Goal: Task Accomplishment & Management: Use online tool/utility

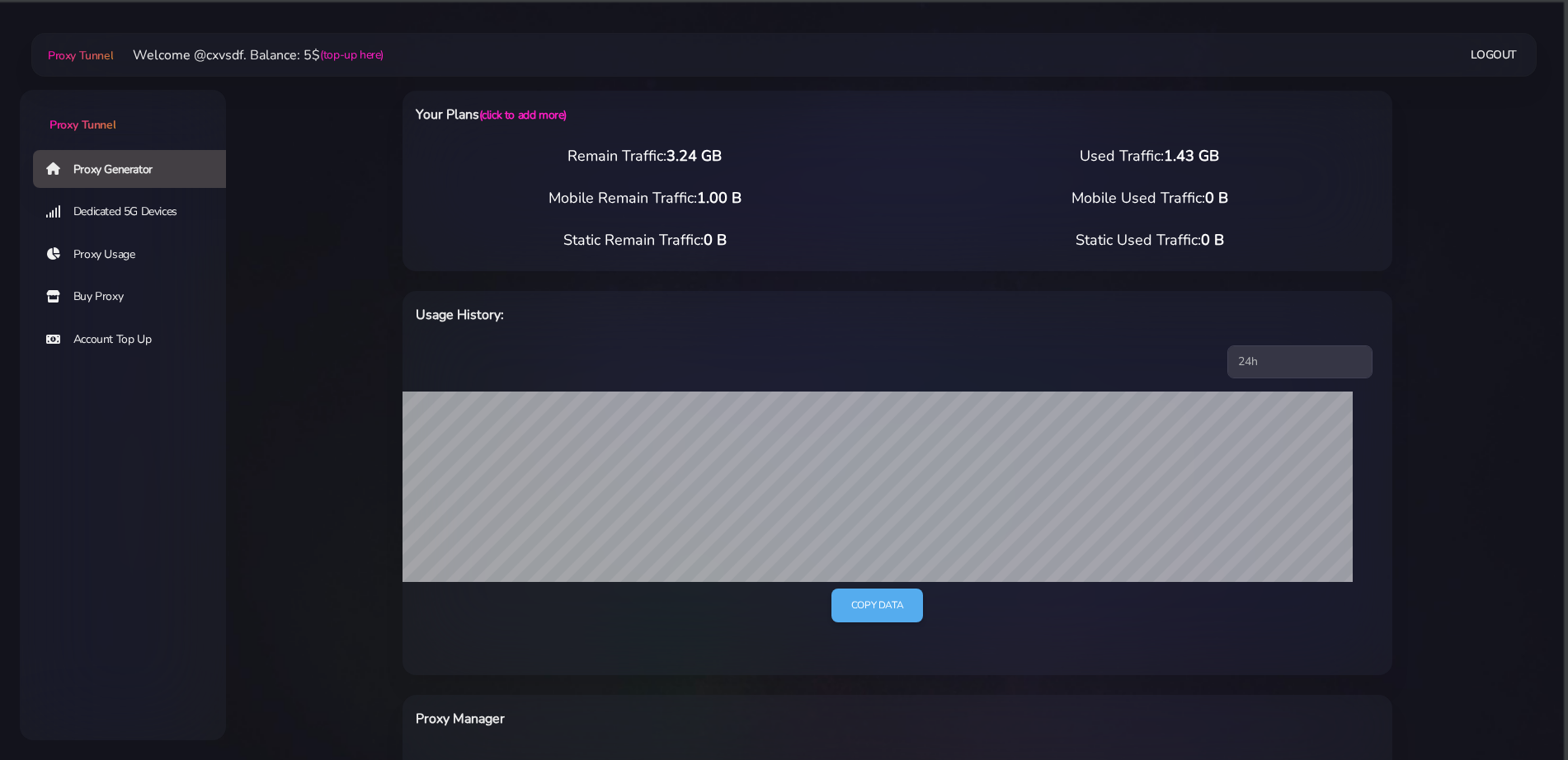
select select "US"
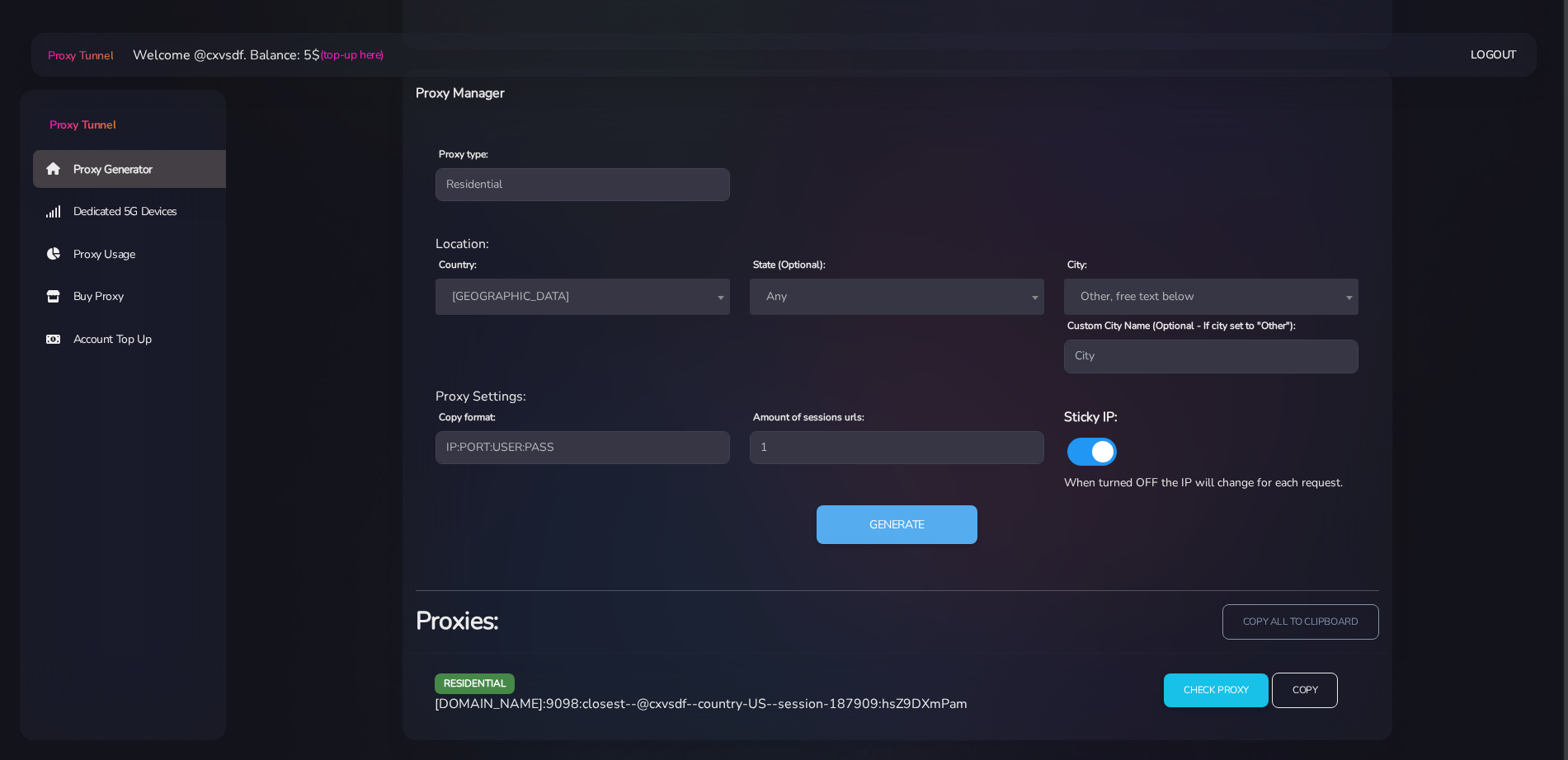
click at [550, 298] on span "[GEOGRAPHIC_DATA]" at bounding box center [582, 297] width 274 height 24
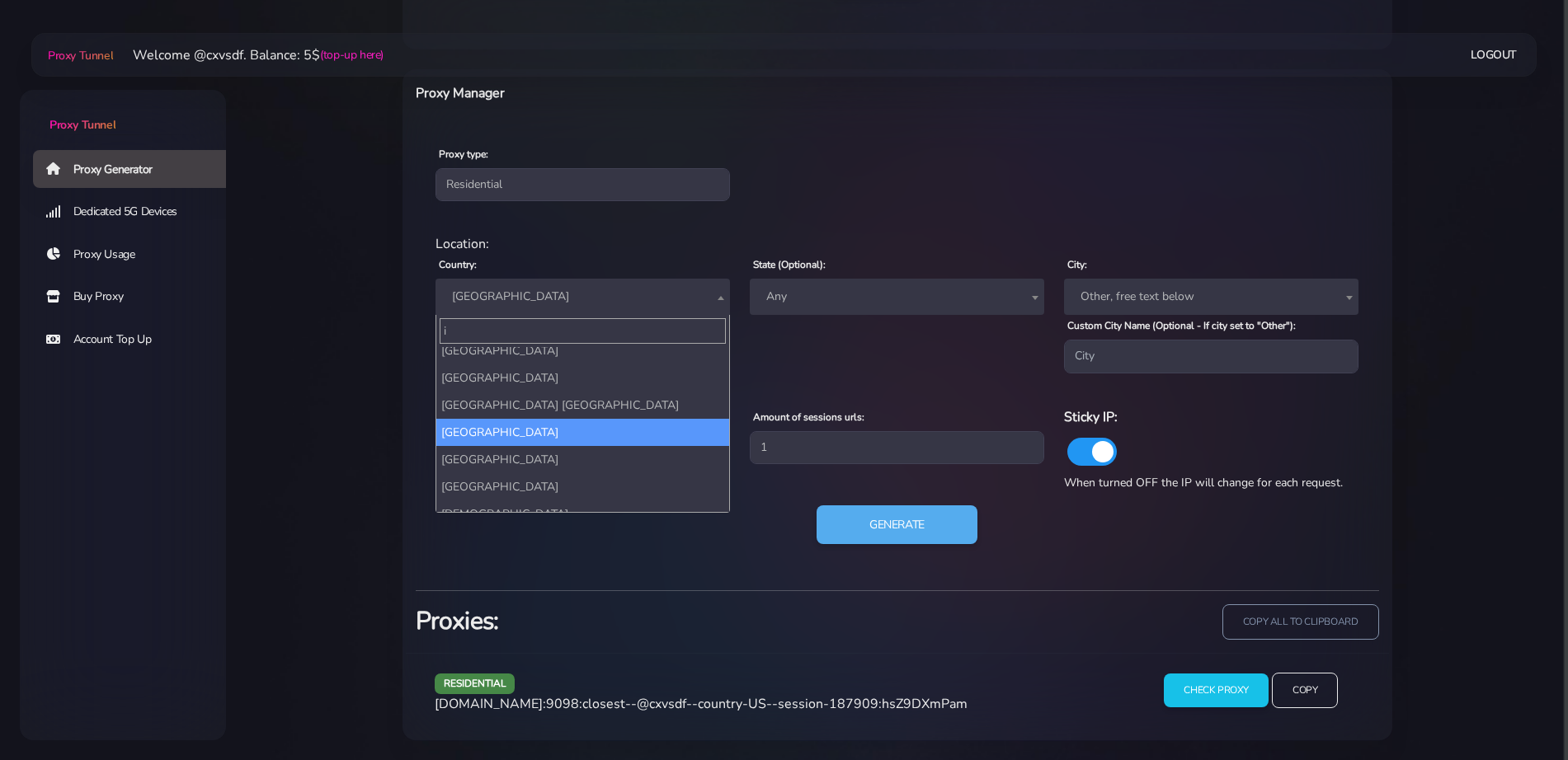
scroll to position [4071, 0]
type input "ita"
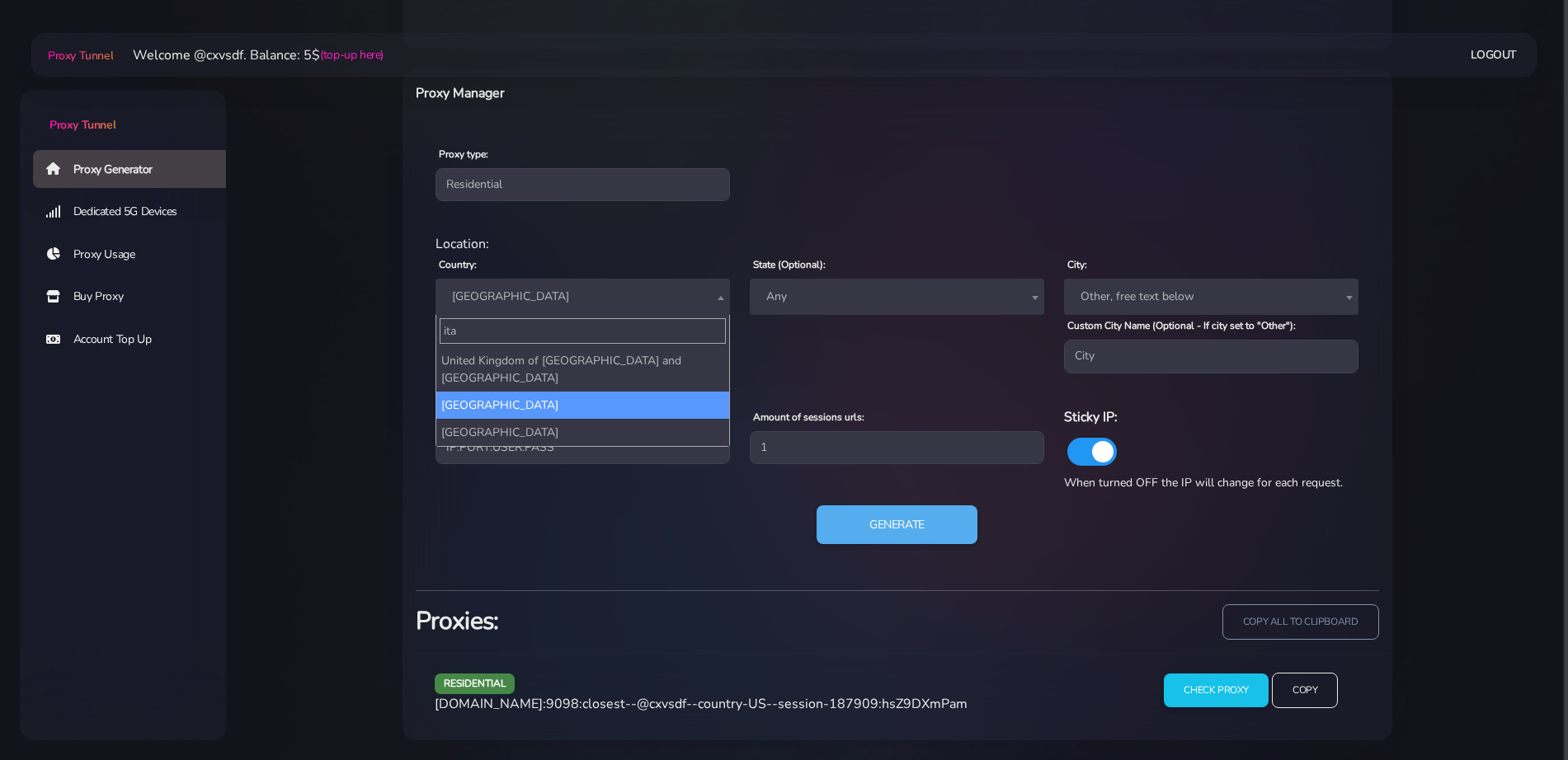
select select "IT"
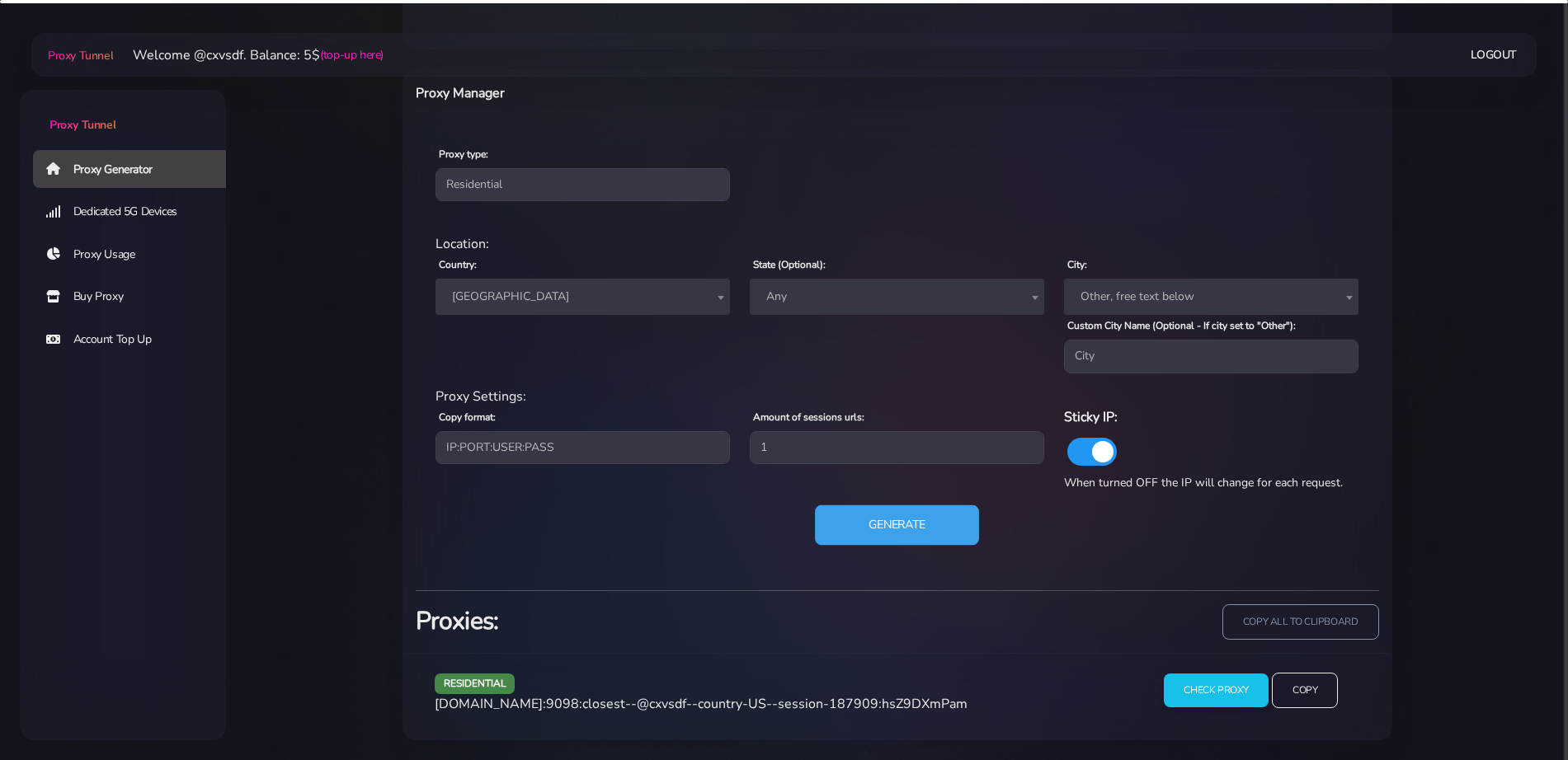
click at [833, 525] on button "Generate" at bounding box center [896, 525] width 164 height 41
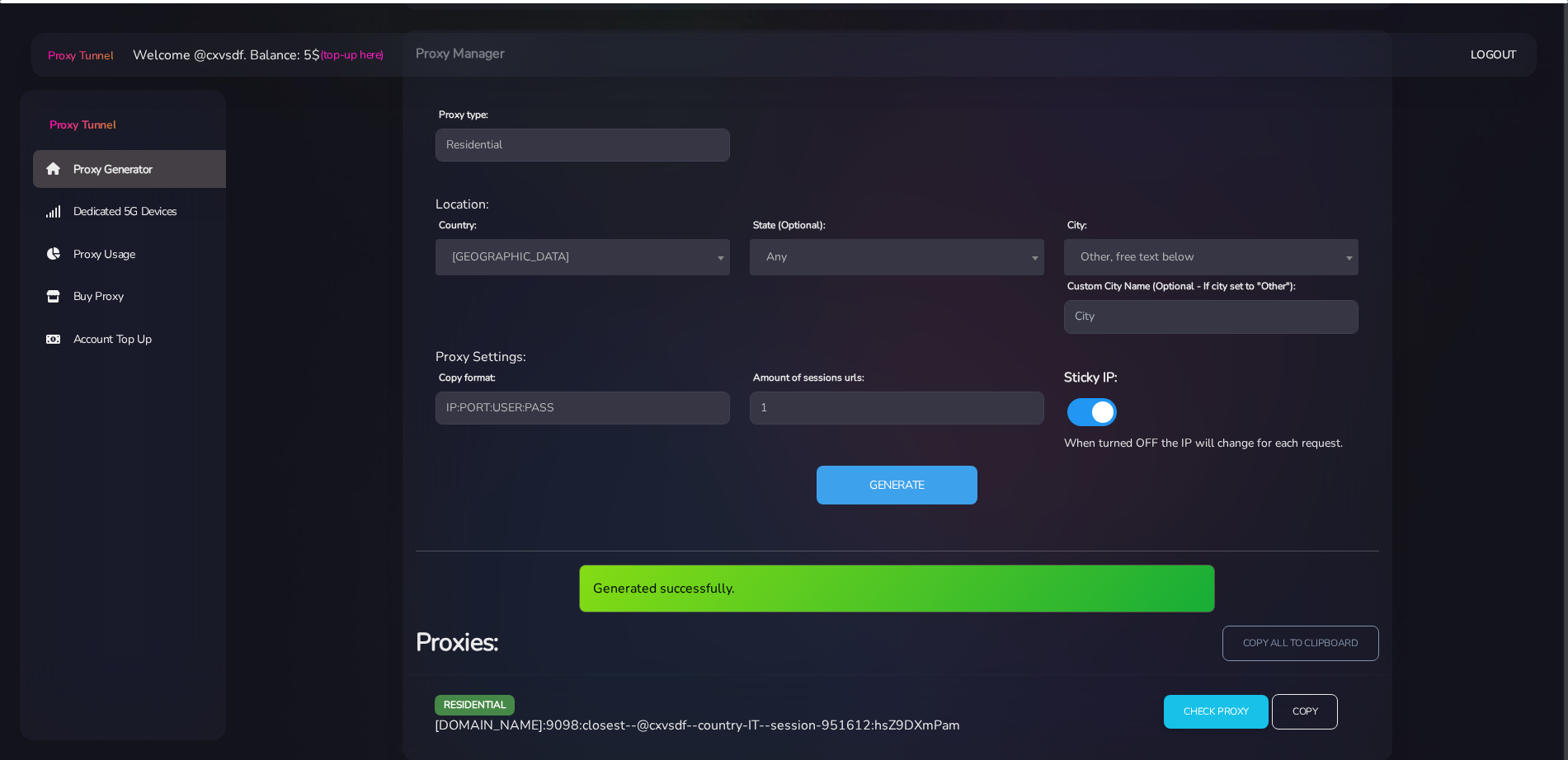
scroll to position [687, 0]
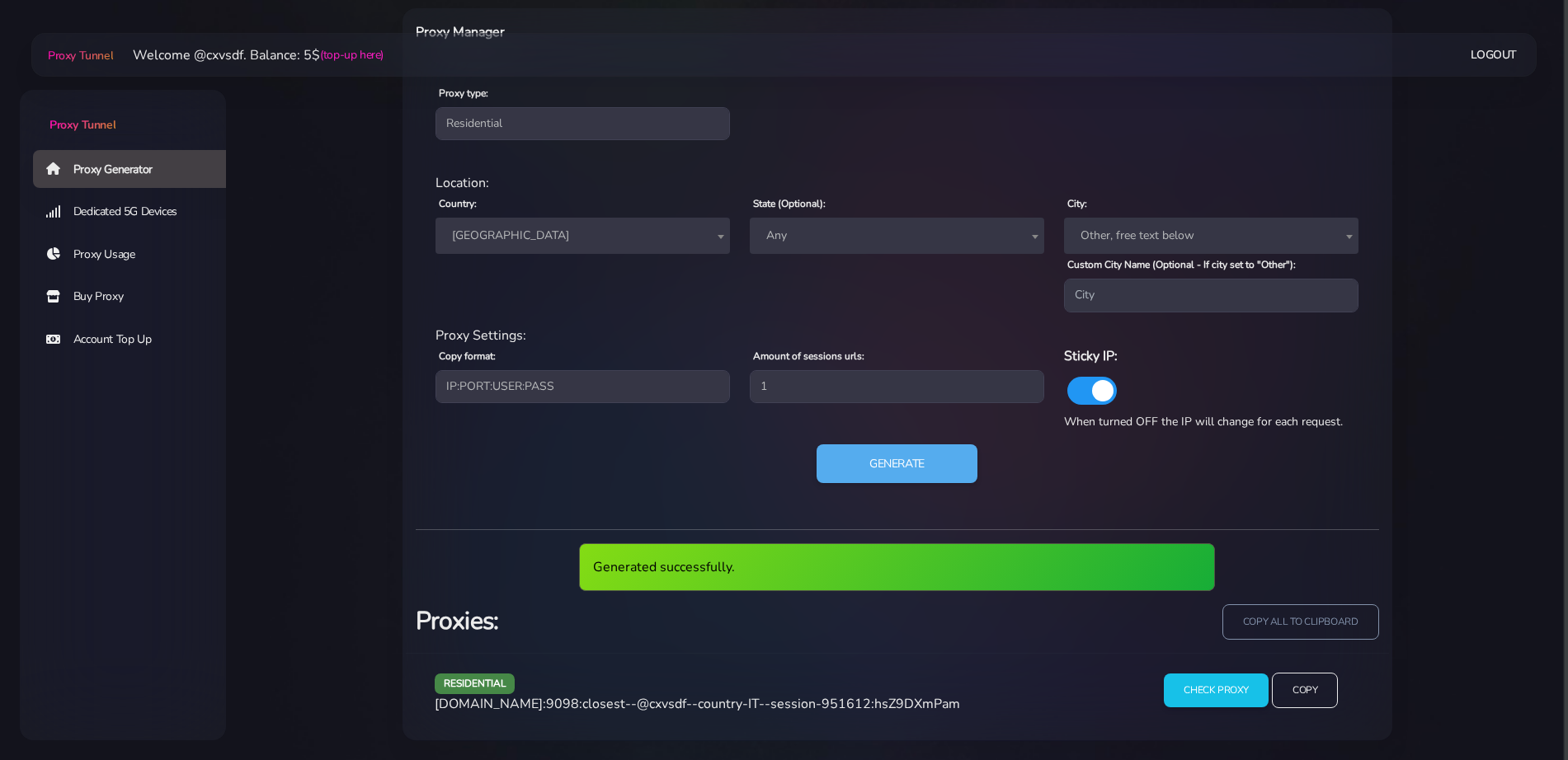
click at [724, 702] on span "[DOMAIN_NAME]:9098:closest--@cxvsdf--country-IT--session-951612:hsZ9DXmPam" at bounding box center [697, 704] width 526 height 18
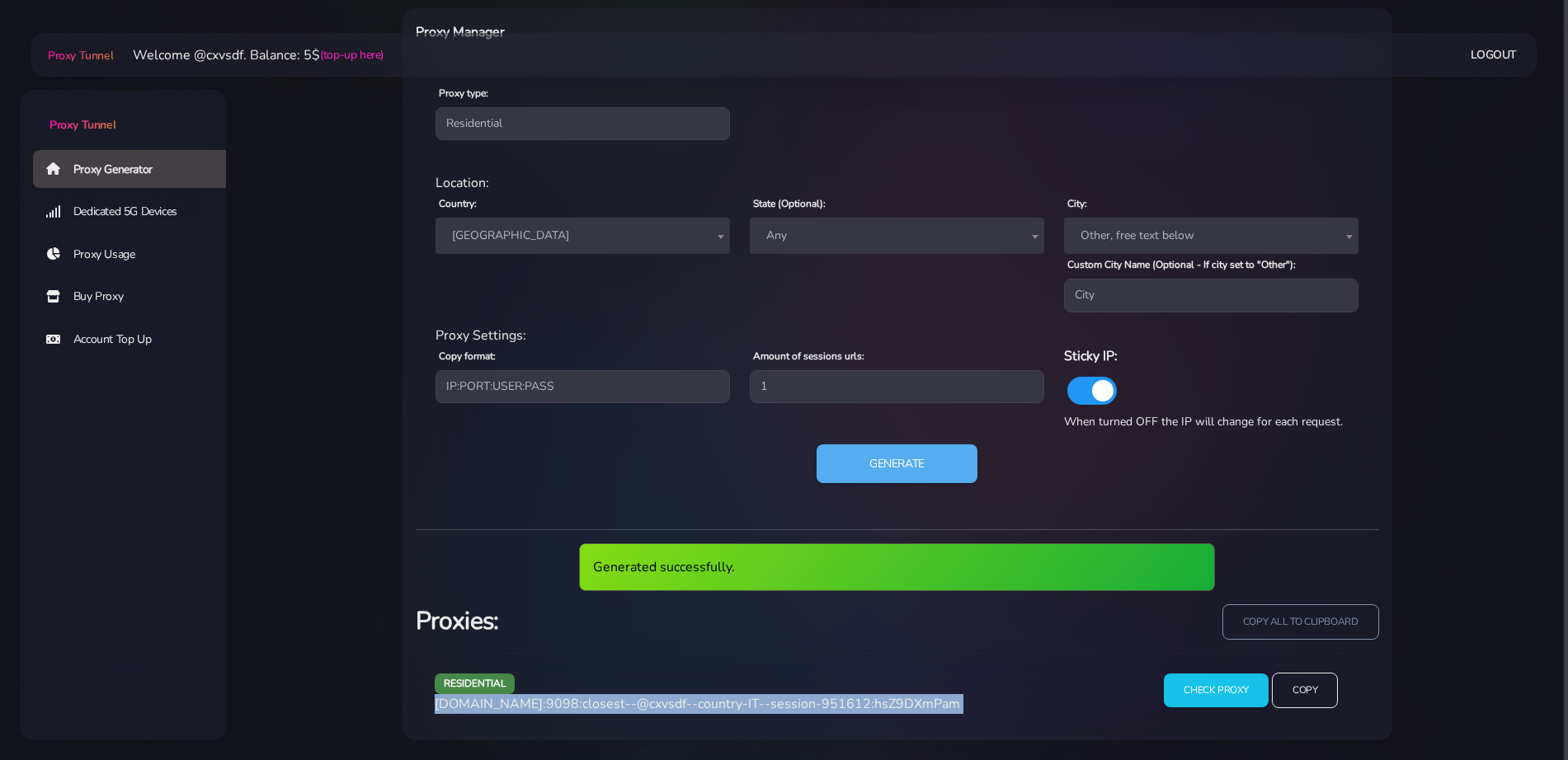
click at [724, 702] on span "[DOMAIN_NAME]:9098:closest--@cxvsdf--country-IT--session-951612:hsZ9DXmPam" at bounding box center [697, 704] width 526 height 18
copy div "[DOMAIN_NAME]:9098:closest--@cxvsdf--country-IT--session-951612:hsZ9DXmPam"
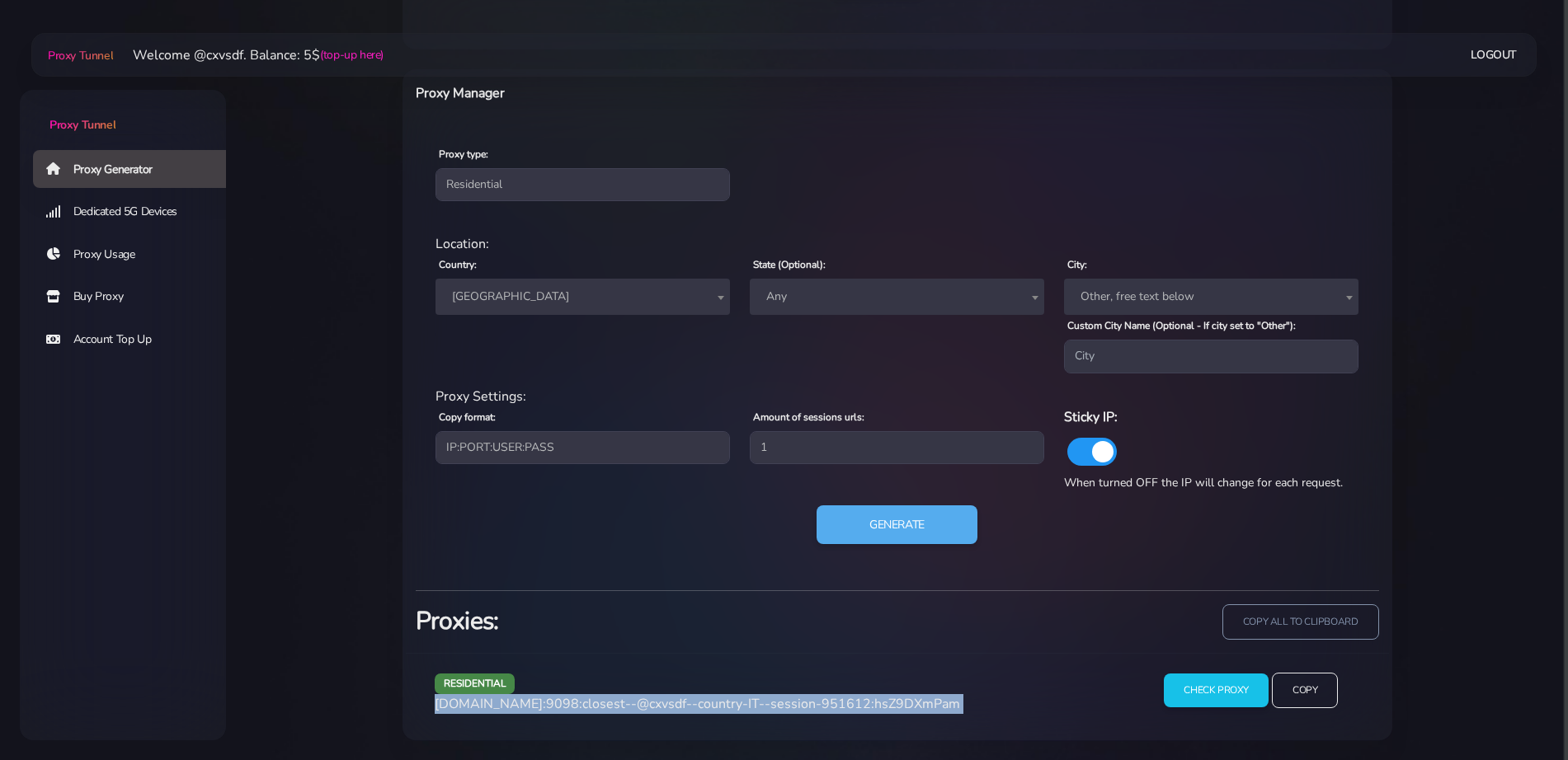
scroll to position [626, 0]
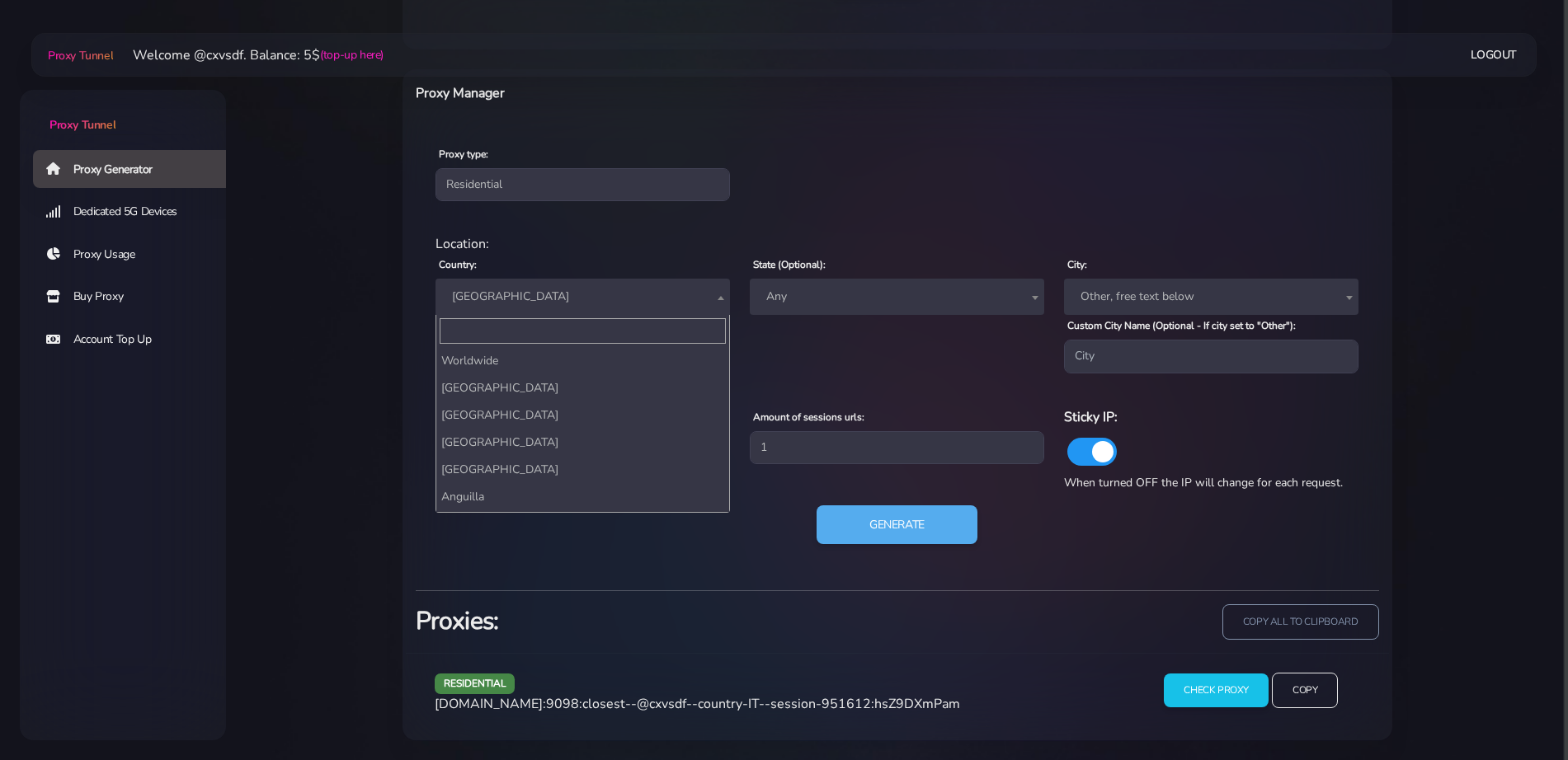
click at [565, 311] on span "[GEOGRAPHIC_DATA]" at bounding box center [582, 297] width 294 height 36
type input "uni"
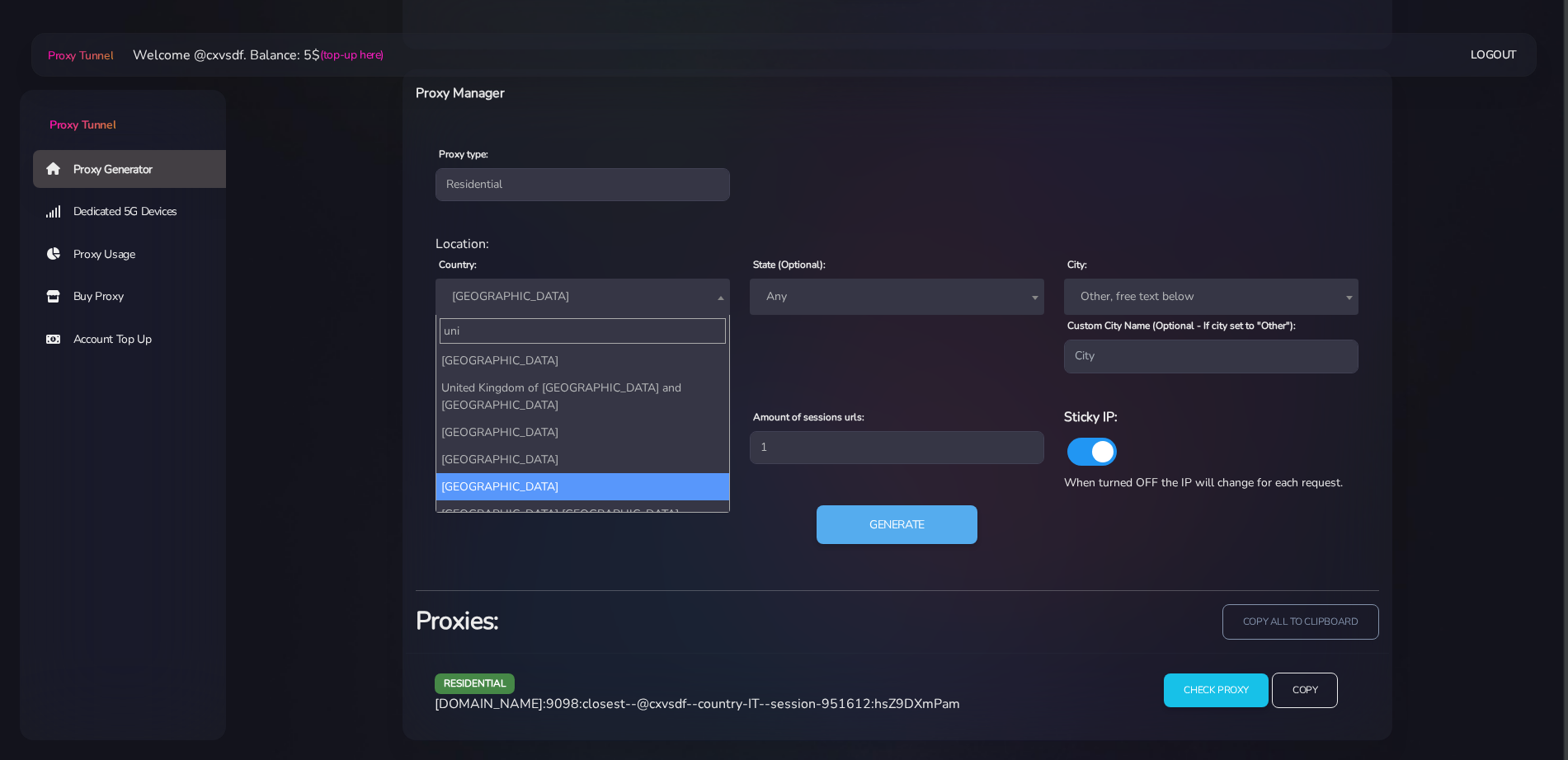
select select "UK"
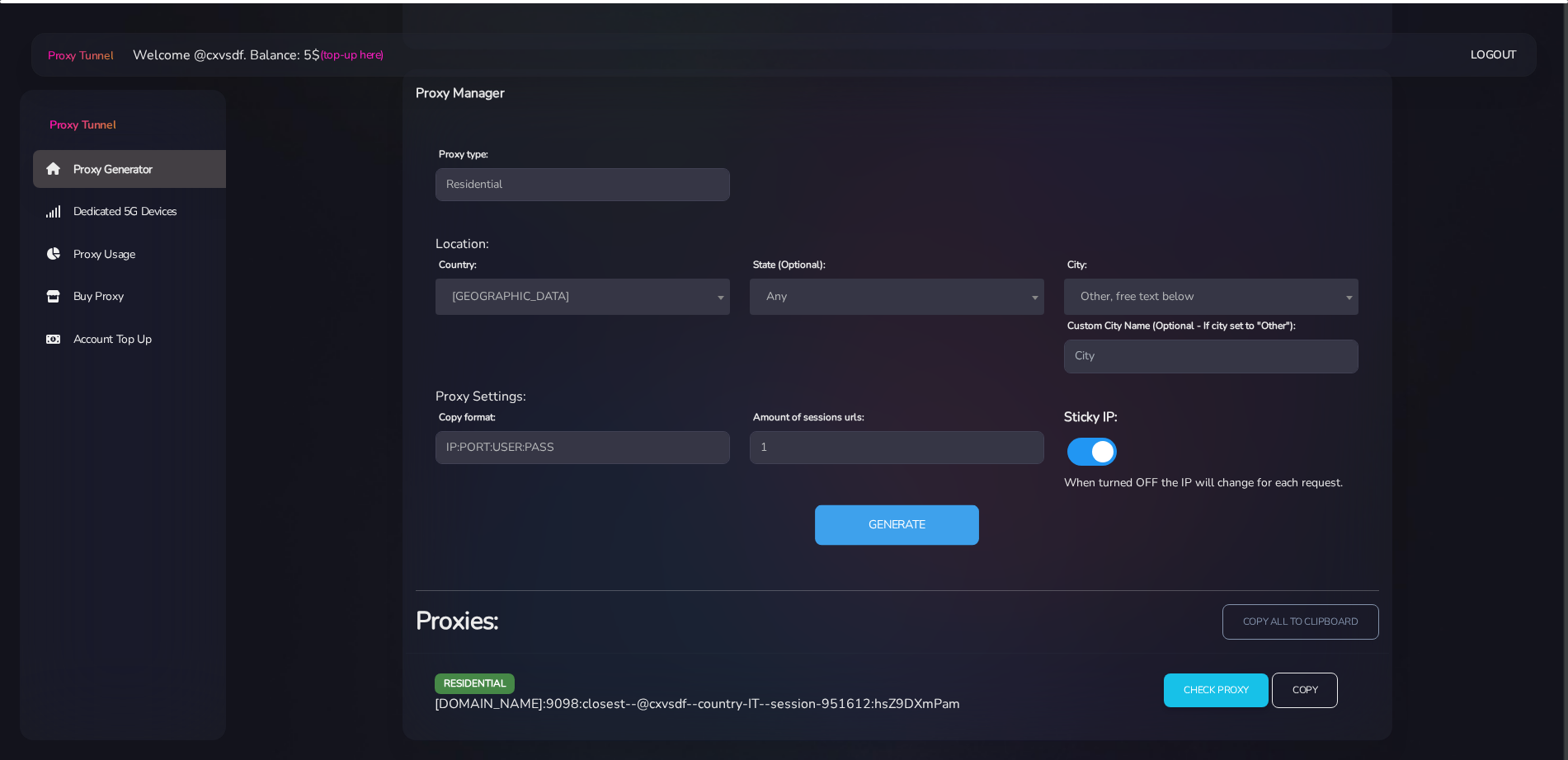
click at [905, 517] on button "Generate" at bounding box center [896, 525] width 164 height 41
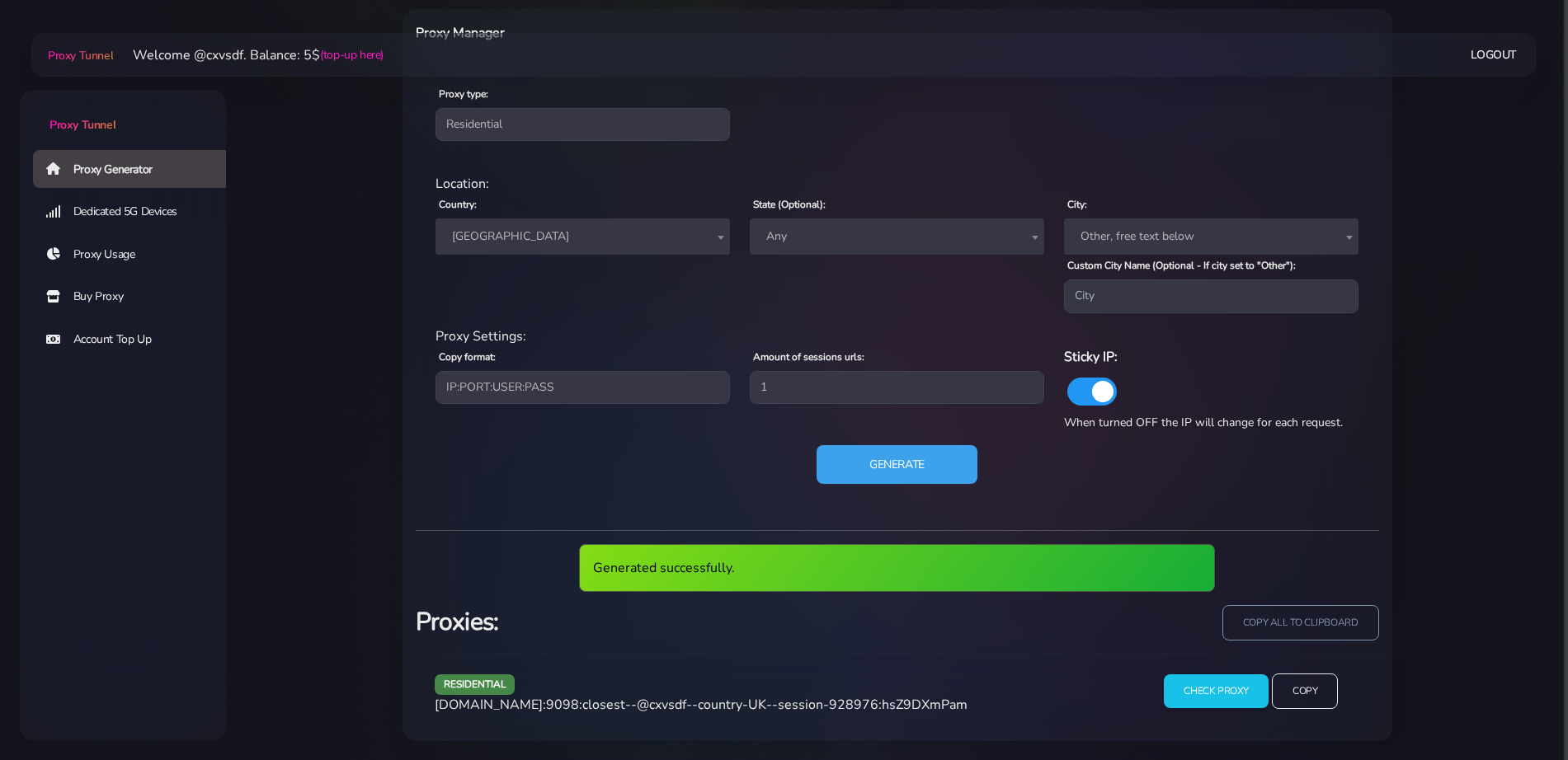
scroll to position [687, 0]
click at [753, 701] on span "[DOMAIN_NAME]:9098:closest--@cxvsdf--country-UK--session-928976:hsZ9DXmPam" at bounding box center [701, 704] width 533 height 18
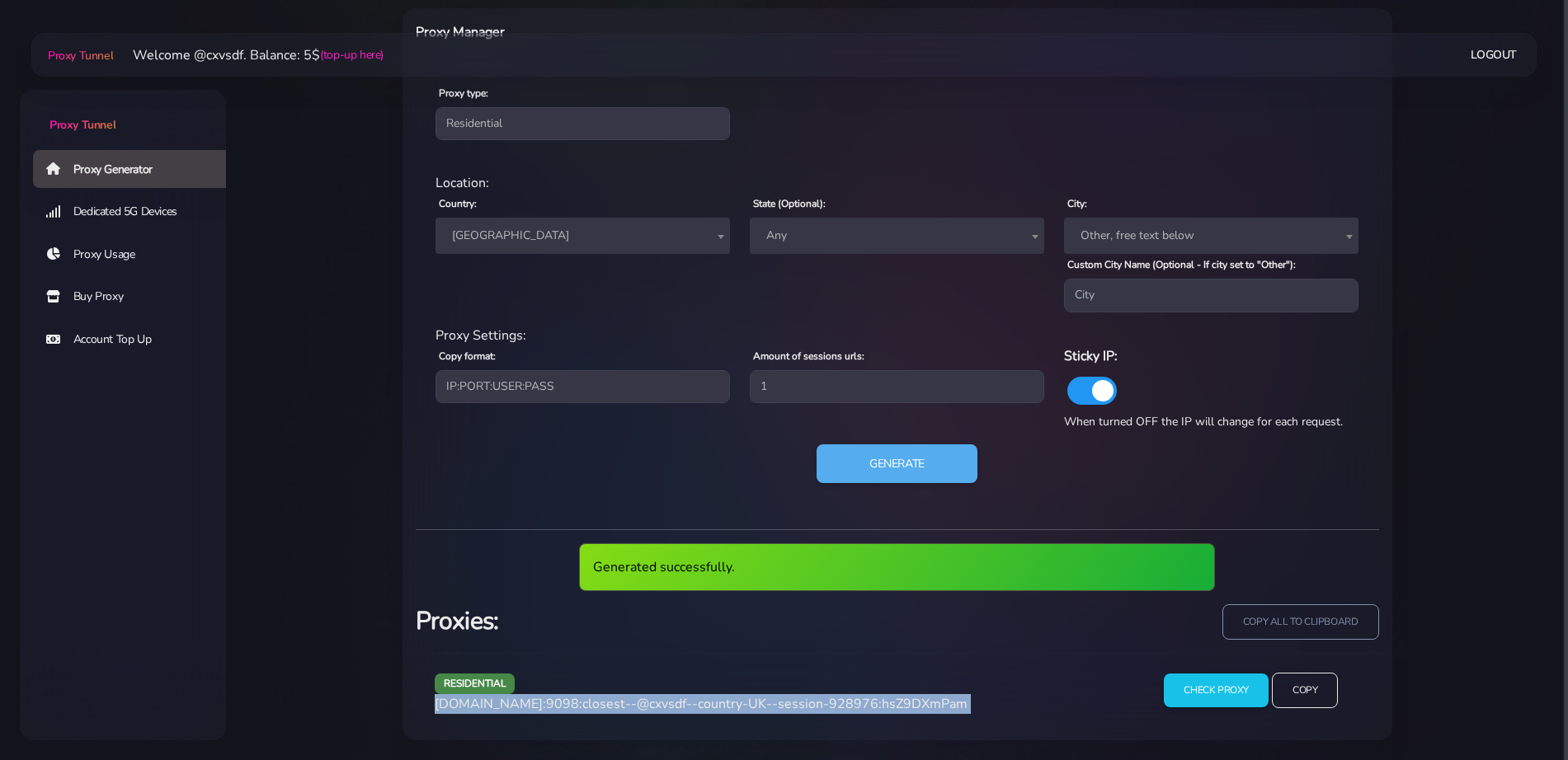
click at [753, 701] on span "[DOMAIN_NAME]:9098:closest--@cxvsdf--country-UK--session-928976:hsZ9DXmPam" at bounding box center [701, 704] width 533 height 18
copy div "[DOMAIN_NAME]:9098:closest--@cxvsdf--country-UK--session-928976:hsZ9DXmPam"
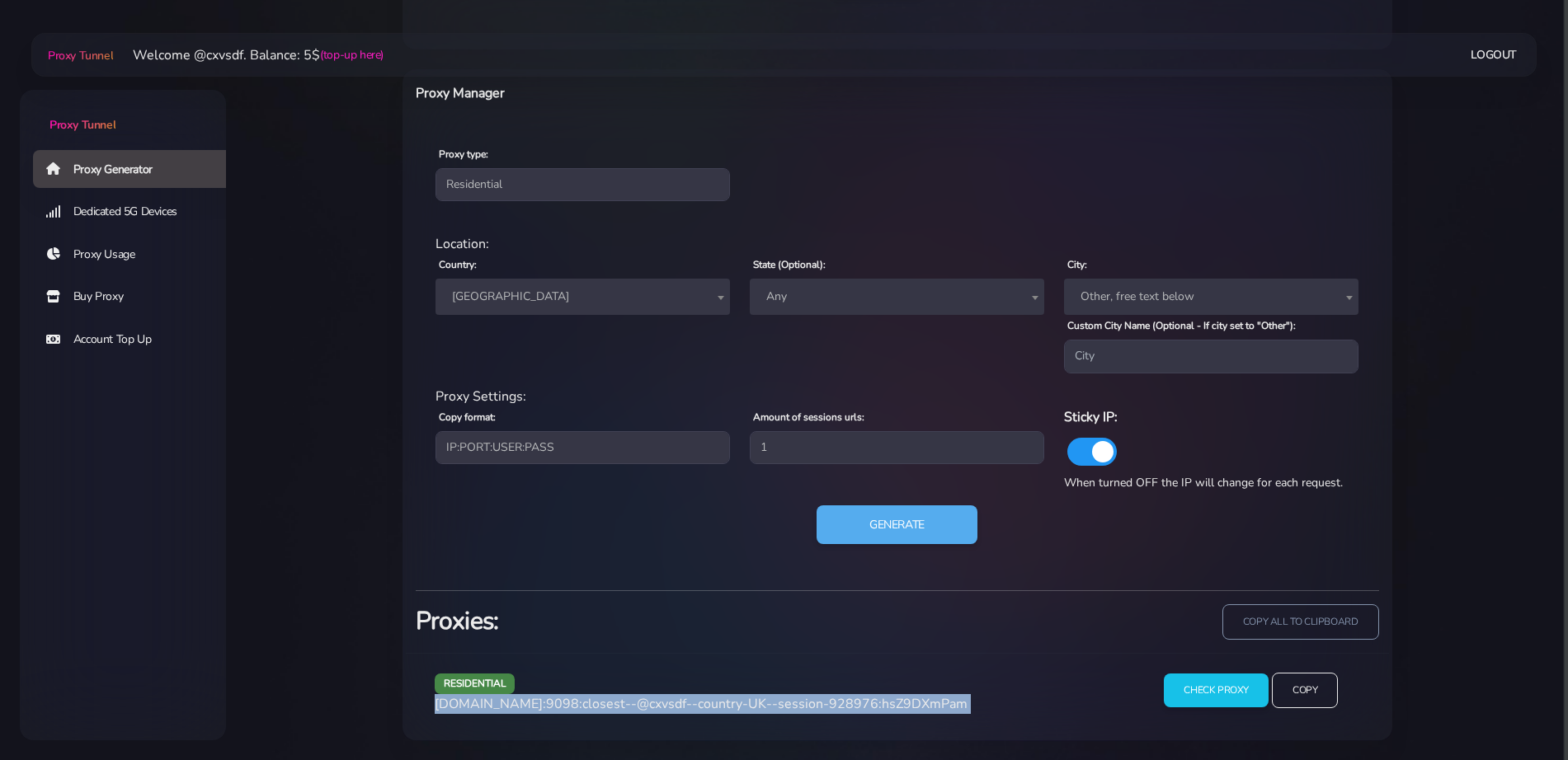
scroll to position [626, 0]
click at [867, 513] on button "Generate" at bounding box center [896, 525] width 164 height 41
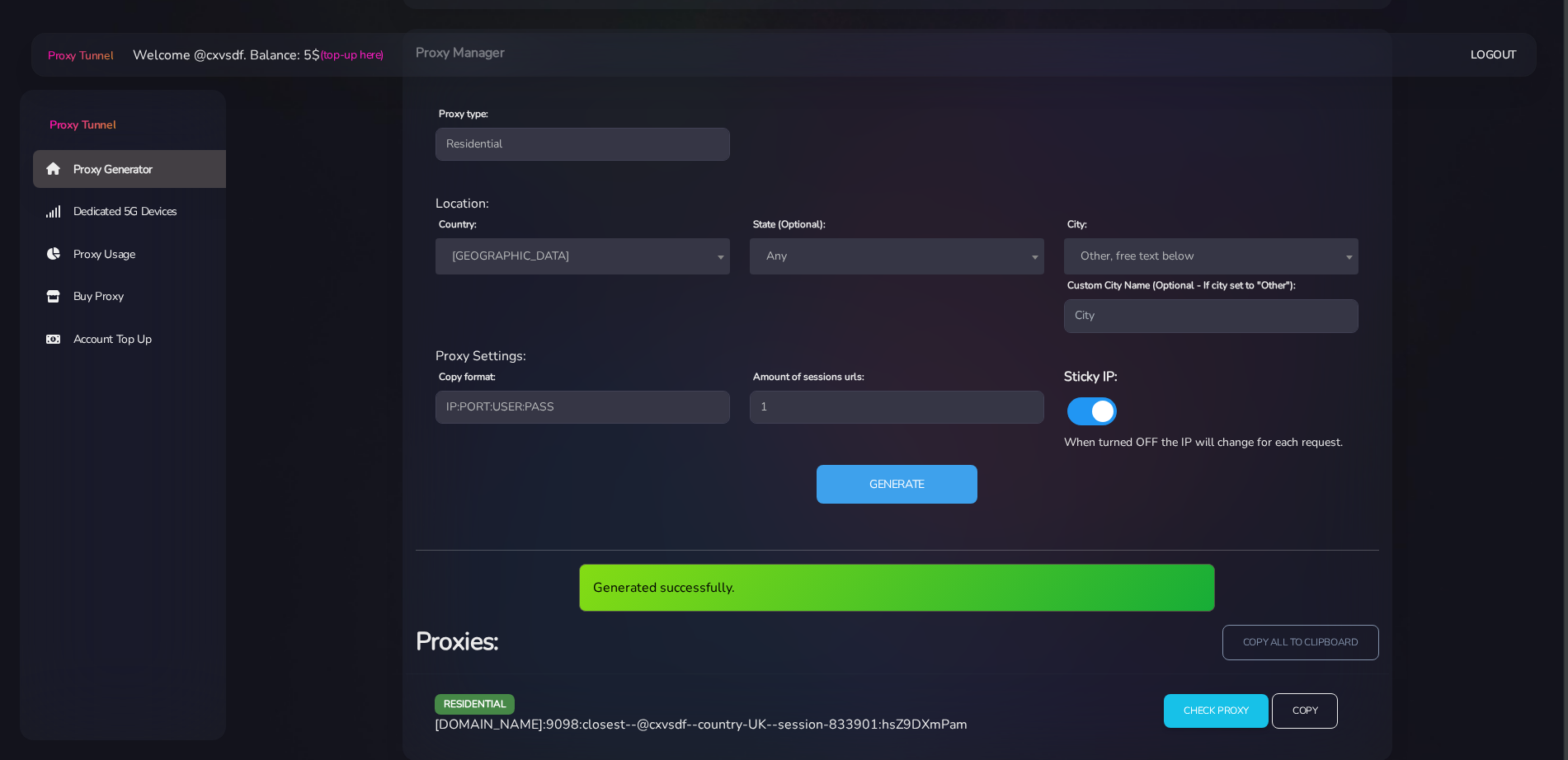
scroll to position [687, 0]
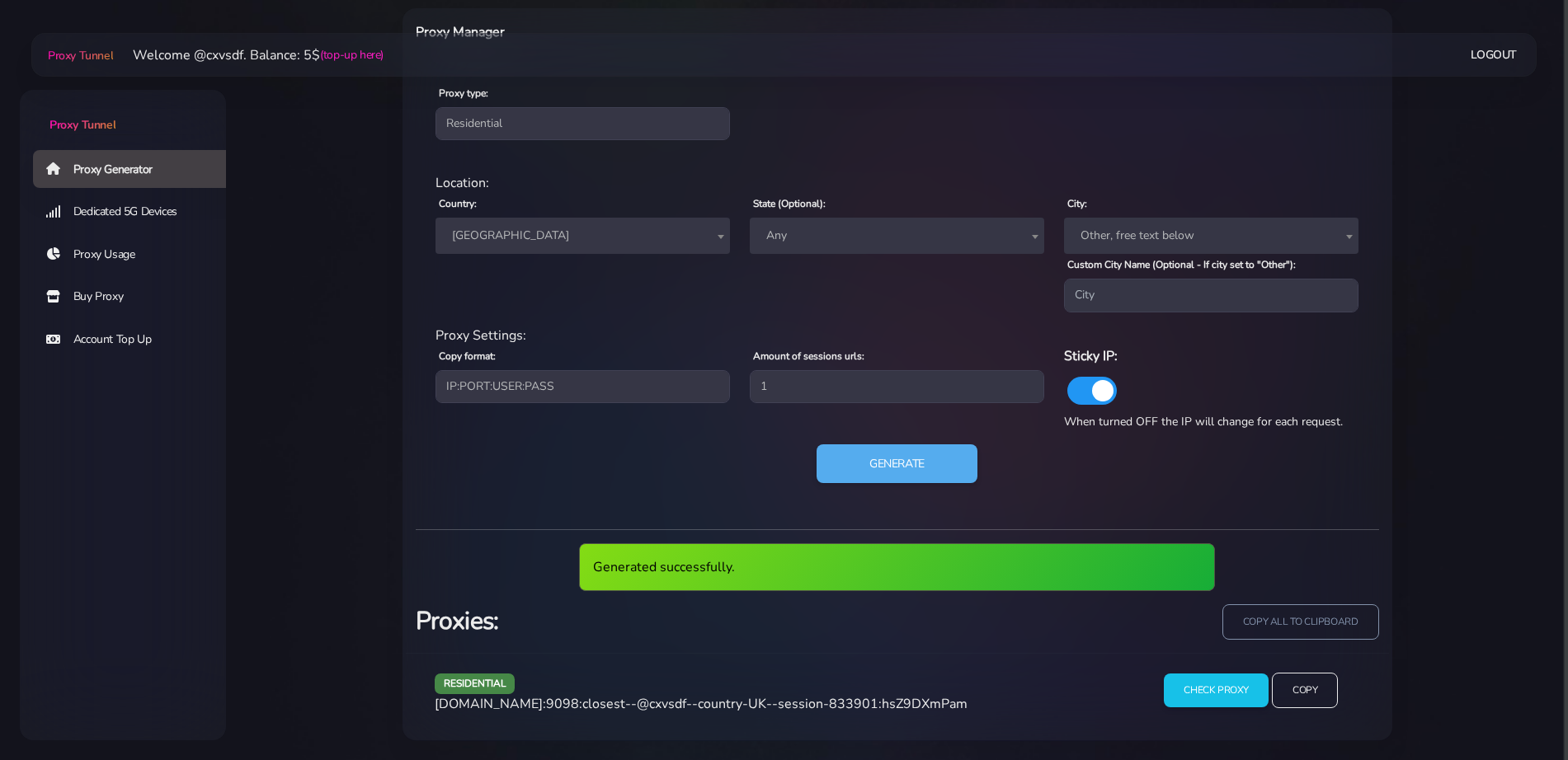
click at [714, 701] on span "[DOMAIN_NAME]:9098:closest--@cxvsdf--country-UK--session-833901:hsZ9DXmPam" at bounding box center [701, 704] width 533 height 18
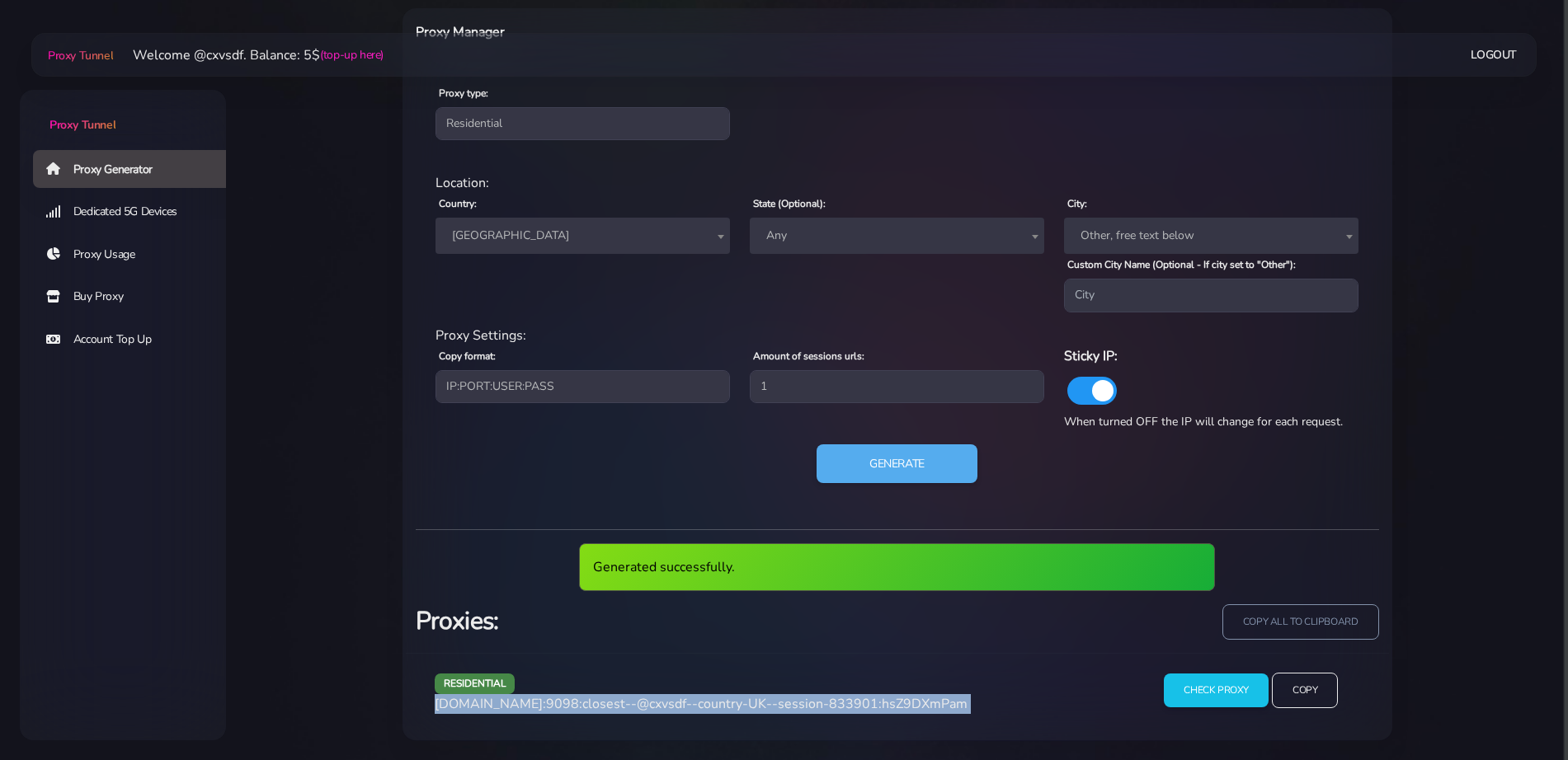
click at [714, 701] on span "[DOMAIN_NAME]:9098:closest--@cxvsdf--country-UK--session-833901:hsZ9DXmPam" at bounding box center [701, 704] width 533 height 18
copy div "[DOMAIN_NAME]:9098:closest--@cxvsdf--country-UK--session-833901:hsZ9DXmPam"
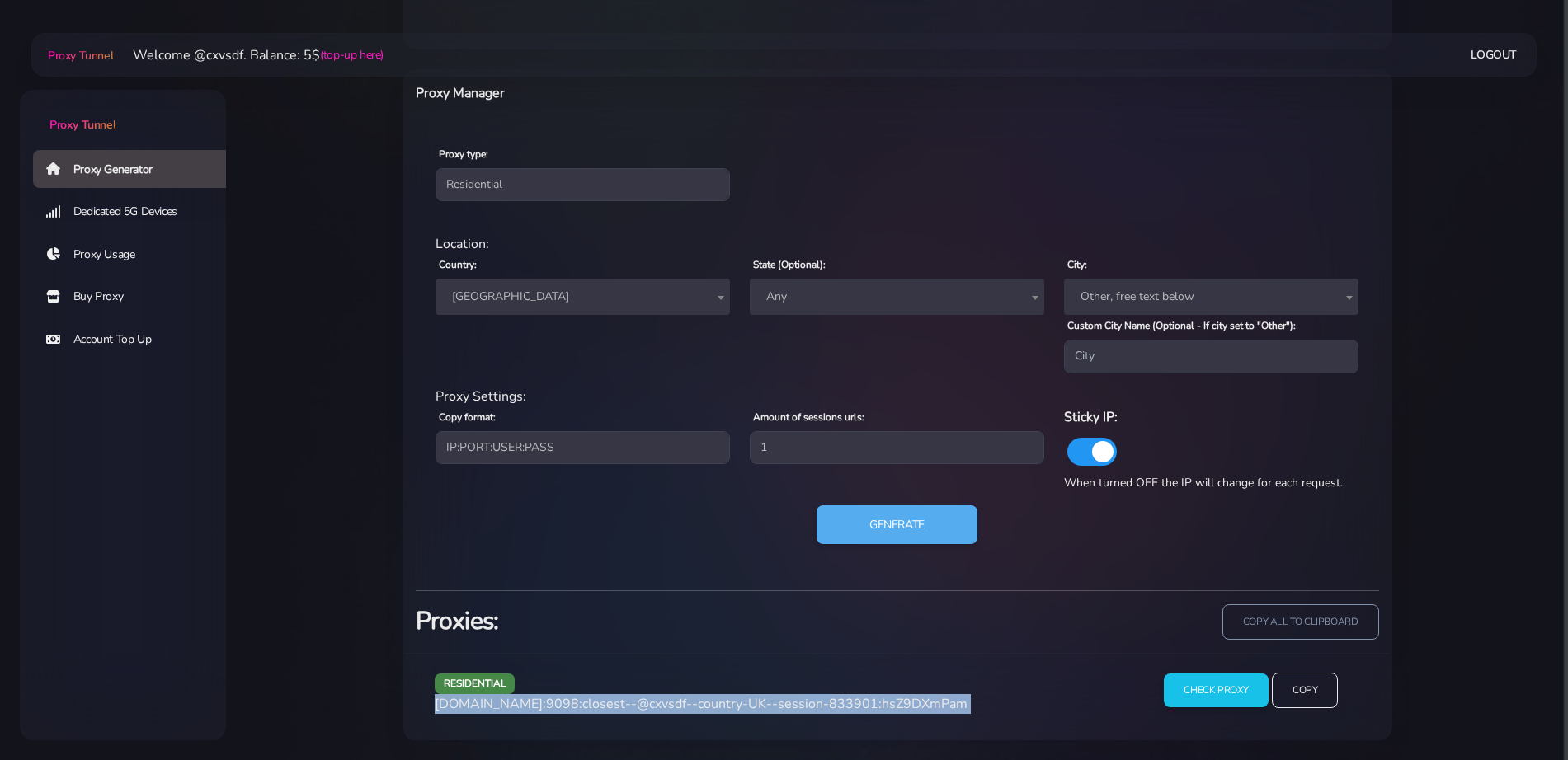
scroll to position [626, 0]
